Goal: Task Accomplishment & Management: Complete application form

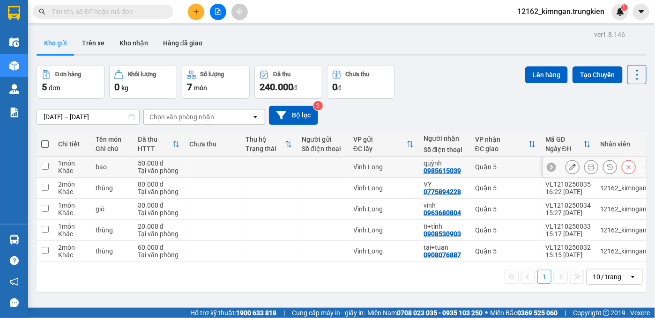
drag, startPoint x: 237, startPoint y: 164, endPoint x: 237, endPoint y: 155, distance: 8.9
click at [237, 164] on td at bounding box center [212, 167] width 56 height 21
checkbox input "true"
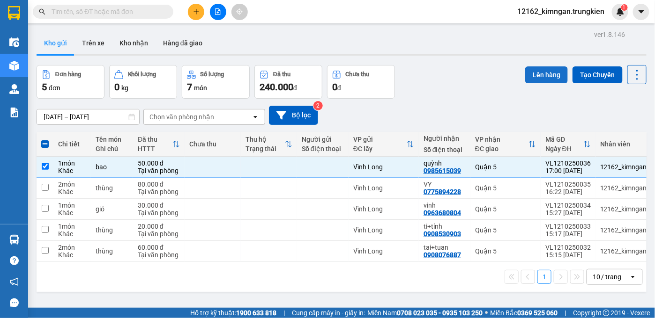
click at [536, 72] on button "Lên hàng" at bounding box center [546, 74] width 43 height 17
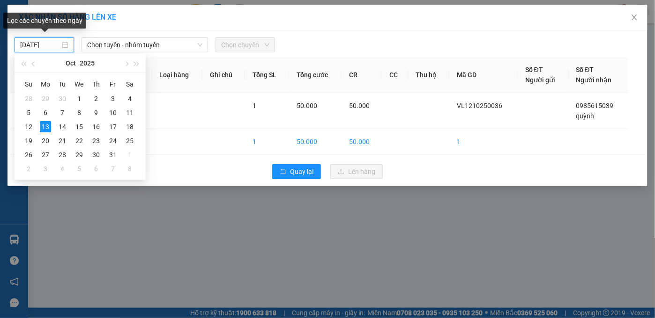
click at [57, 46] on input "13/10/2025" at bounding box center [40, 45] width 40 height 10
type input "13/10/2025"
click at [43, 127] on div "13" at bounding box center [45, 126] width 11 height 11
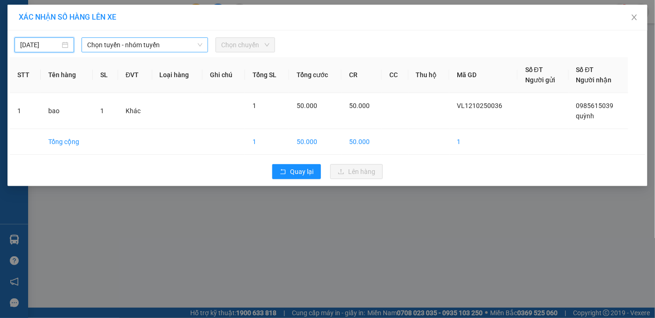
click at [113, 47] on span "Chọn tuyến - nhóm tuyến" at bounding box center [144, 45] width 115 height 14
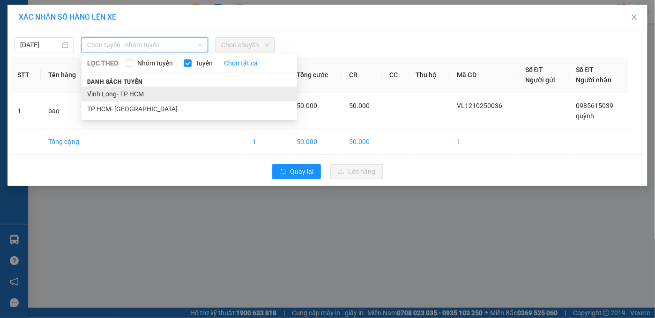
click at [124, 93] on li "Vĩnh Long- TP HCM" at bounding box center [188, 94] width 215 height 15
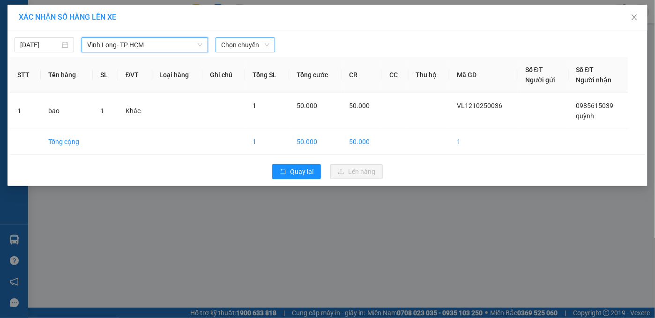
click at [252, 49] on span "Chọn chuyến" at bounding box center [245, 45] width 48 height 14
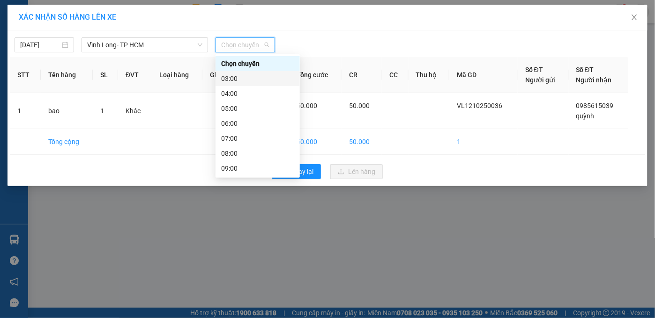
click at [239, 74] on div "03:00" at bounding box center [257, 79] width 73 height 10
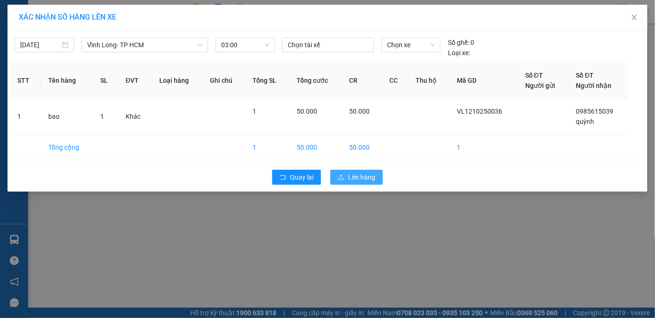
click at [362, 177] on span "Lên hàng" at bounding box center [361, 177] width 27 height 10
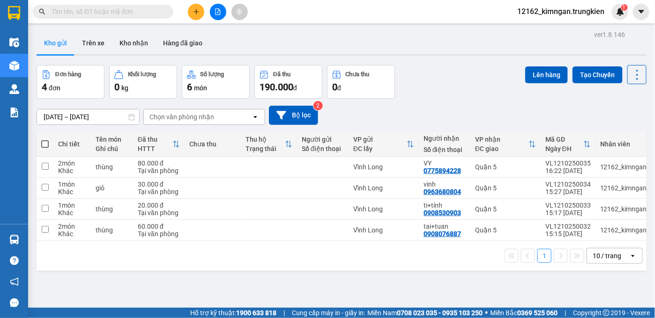
click at [633, 54] on div at bounding box center [342, 54] width 610 height 1
click at [199, 10] on icon "plus" at bounding box center [196, 11] width 7 height 7
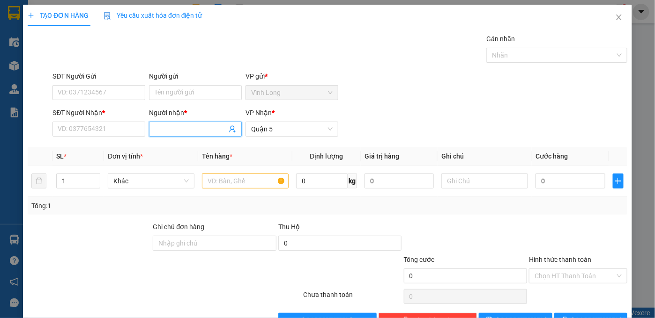
click at [179, 128] on input "Người nhận *" at bounding box center [191, 129] width 72 height 10
click at [186, 127] on input "trang (" at bounding box center [191, 129] width 72 height 10
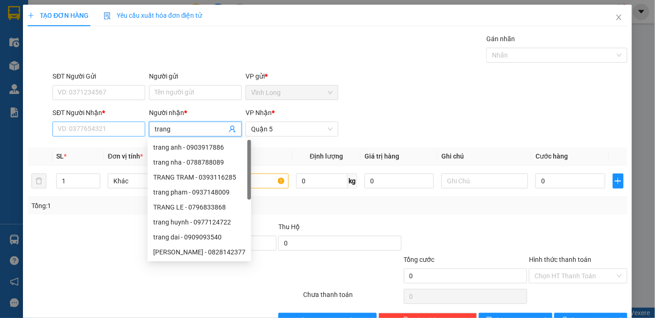
type input "trang"
click at [134, 129] on input "SĐT Người Nhận *" at bounding box center [98, 129] width 93 height 15
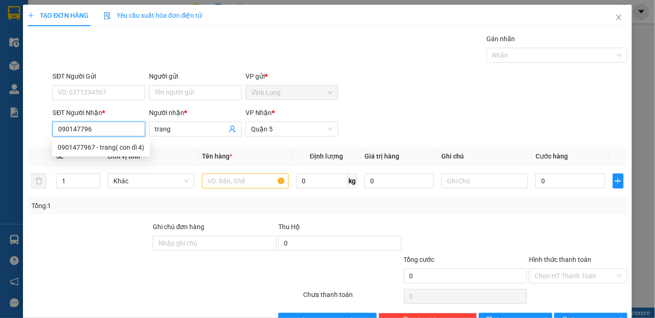
type input "0901477967"
click at [134, 149] on div "0901477967 - trang( con dì 4)" at bounding box center [101, 147] width 87 height 10
type input "trang( con dì 4)"
type input "20.000"
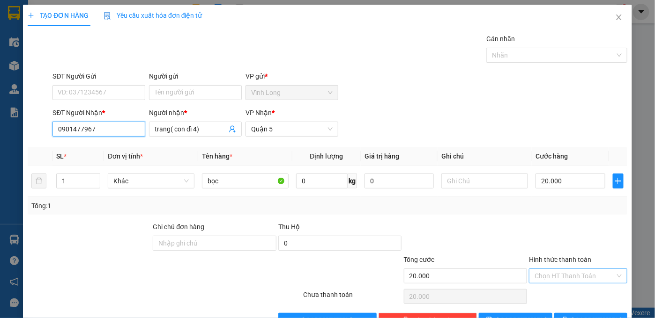
type input "0901477967"
drag, startPoint x: 555, startPoint y: 275, endPoint x: 554, endPoint y: 281, distance: 5.6
click at [555, 276] on input "Hình thức thanh toán" at bounding box center [574, 276] width 81 height 14
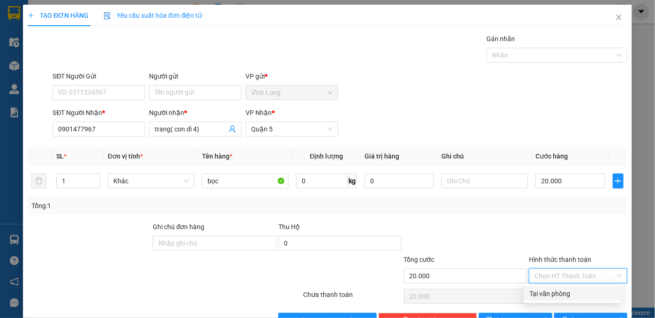
click at [554, 295] on div "Tại văn phòng" at bounding box center [572, 294] width 86 height 10
type input "0"
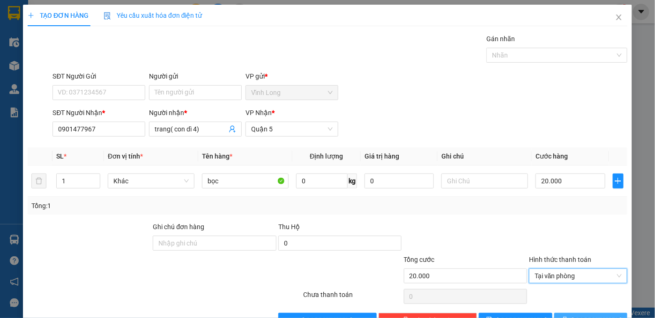
scroll to position [27, 0]
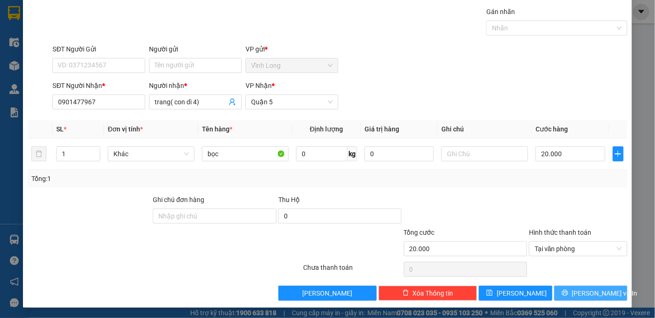
click at [555, 289] on button "Lưu và In" at bounding box center [591, 293] width 74 height 15
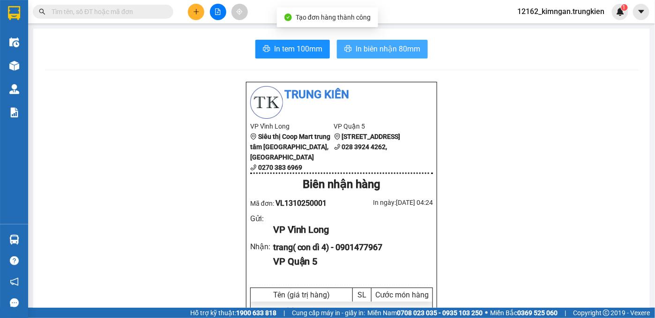
click at [388, 51] on span "In biên nhận 80mm" at bounding box center [387, 49] width 65 height 12
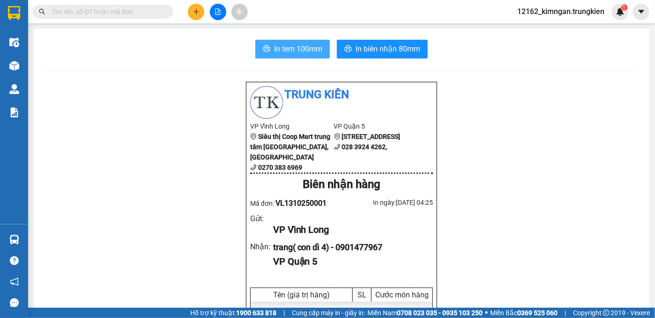
click at [306, 50] on span "In tem 100mm" at bounding box center [298, 49] width 48 height 12
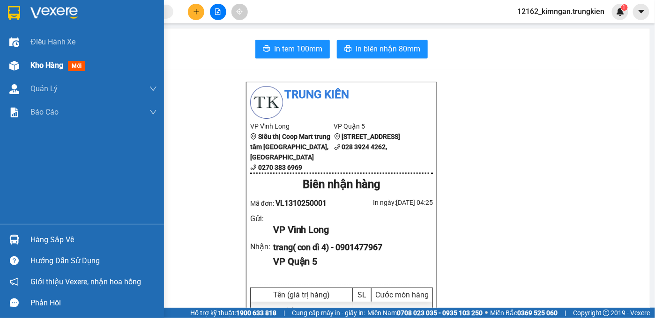
click at [41, 66] on span "Kho hàng" at bounding box center [46, 65] width 33 height 9
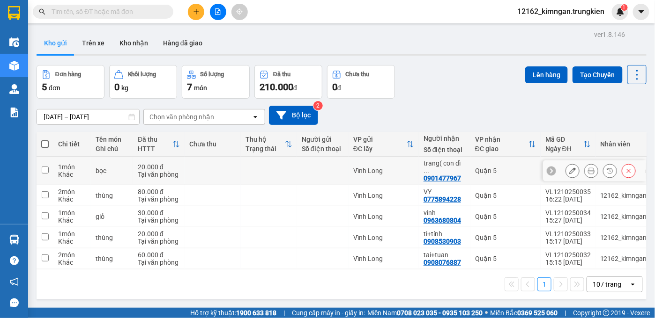
click at [416, 167] on td "Vĩnh Long" at bounding box center [383, 171] width 70 height 29
checkbox input "true"
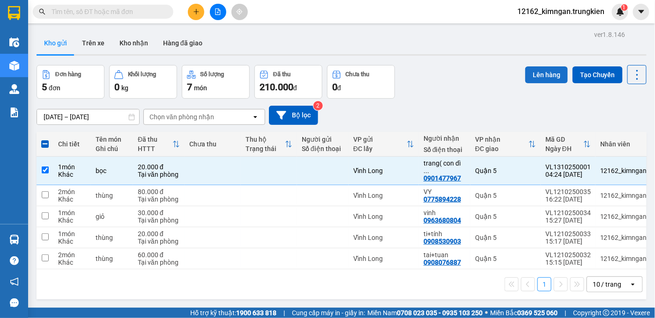
click at [537, 76] on button "Lên hàng" at bounding box center [546, 74] width 43 height 17
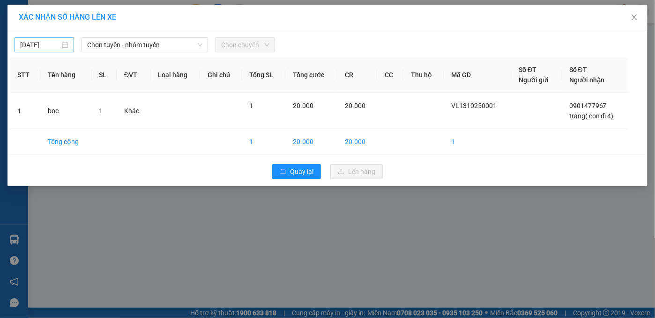
click at [56, 47] on input "12/10/2025" at bounding box center [40, 45] width 40 height 10
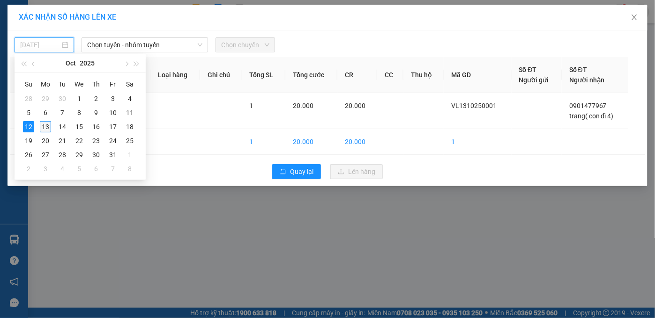
click at [47, 126] on div "13" at bounding box center [45, 126] width 11 height 11
type input "13/10/2025"
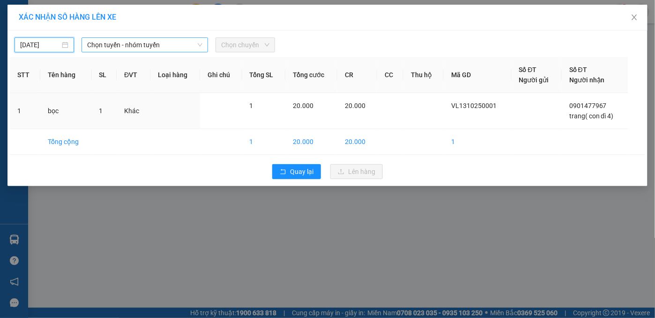
click at [130, 44] on span "Chọn tuyến - nhóm tuyến" at bounding box center [144, 45] width 115 height 14
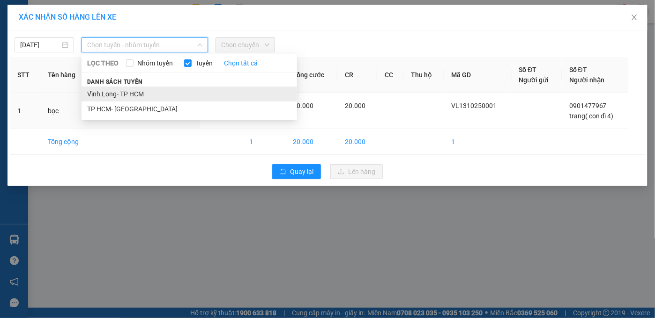
click at [141, 97] on li "Vĩnh Long- TP HCM" at bounding box center [188, 94] width 215 height 15
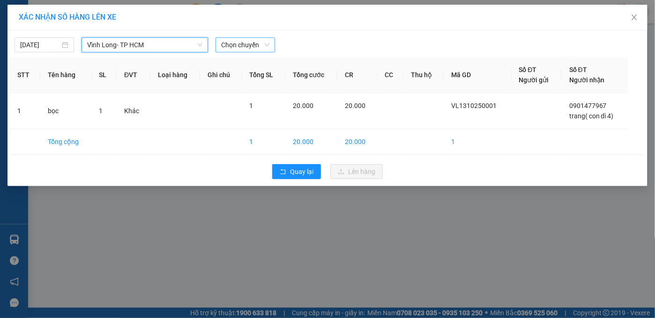
click at [257, 40] on span "Chọn chuyến" at bounding box center [245, 45] width 48 height 14
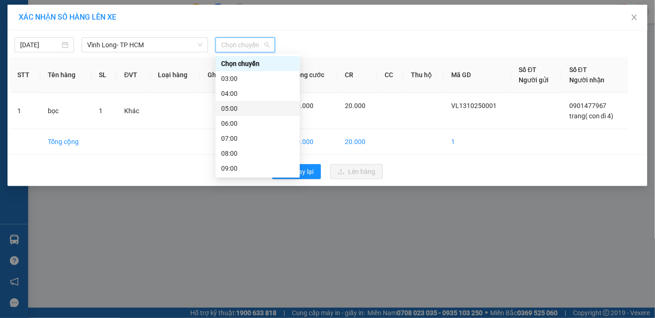
click at [236, 106] on div "05:00" at bounding box center [257, 108] width 73 height 10
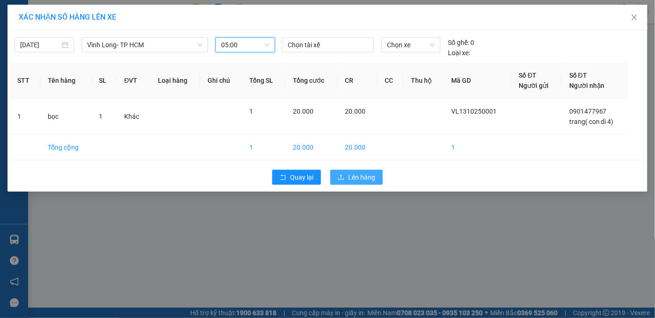
click at [346, 176] on button "Lên hàng" at bounding box center [356, 177] width 52 height 15
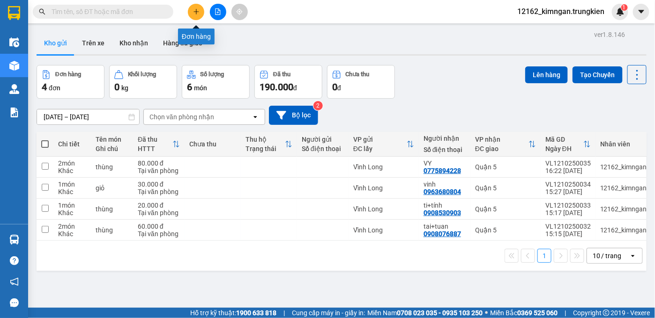
click at [197, 11] on icon "plus" at bounding box center [196, 11] width 7 height 7
